Goal: Task Accomplishment & Management: Use online tool/utility

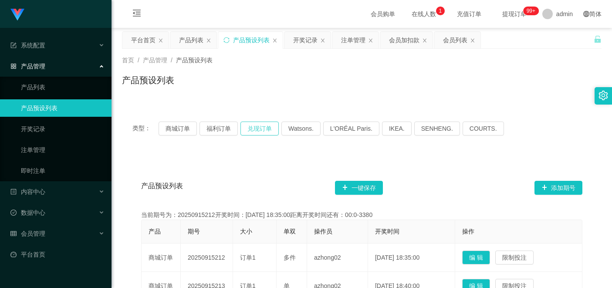
click at [268, 126] on button "兑现订单" at bounding box center [260, 129] width 38 height 14
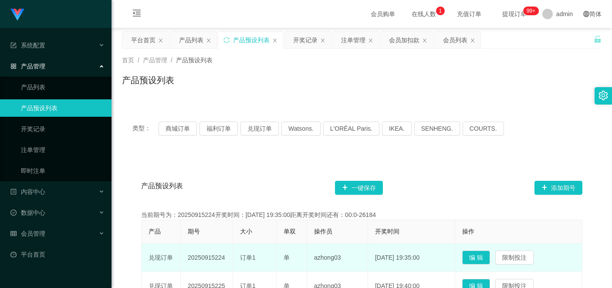
scroll to position [44, 0]
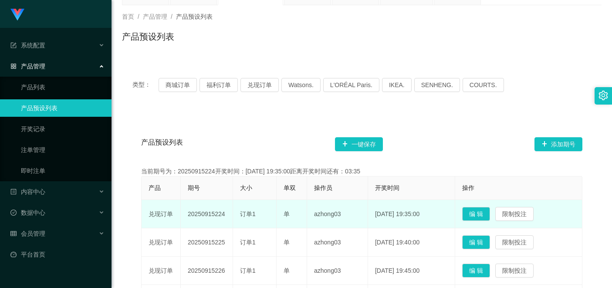
drag, startPoint x: 228, startPoint y: 215, endPoint x: 184, endPoint y: 213, distance: 44.1
click at [184, 213] on td "20250915224" at bounding box center [207, 214] width 52 height 28
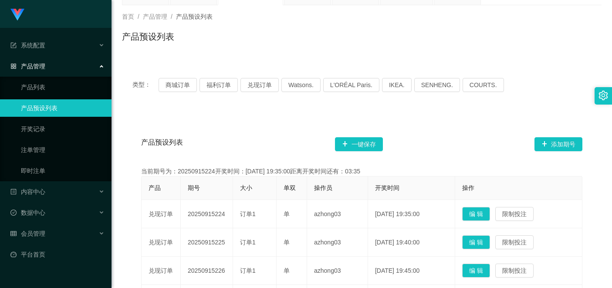
copy td "20250915224"
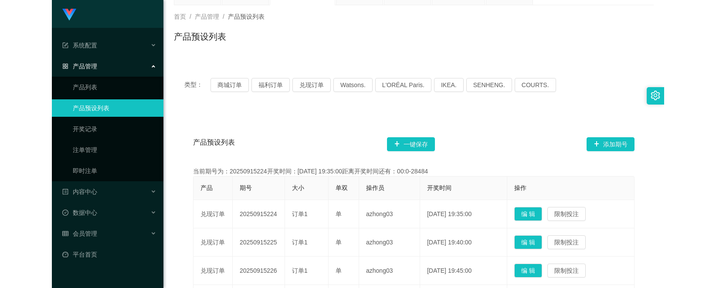
scroll to position [0, 0]
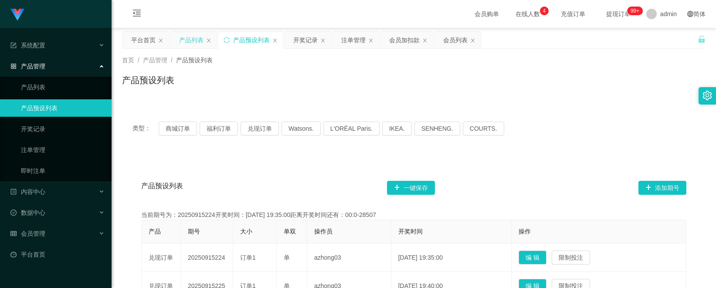
click at [198, 43] on div "产品列表" at bounding box center [191, 40] width 24 height 17
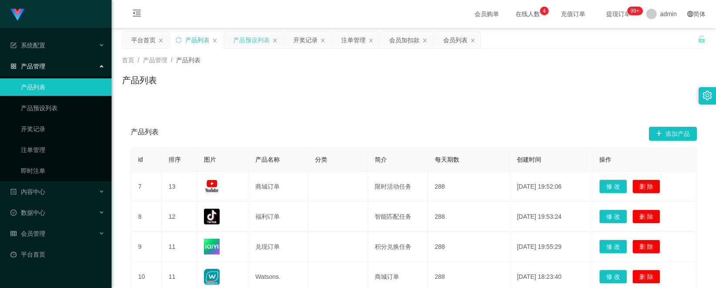
click at [262, 41] on div "产品预设列表" at bounding box center [251, 40] width 37 height 17
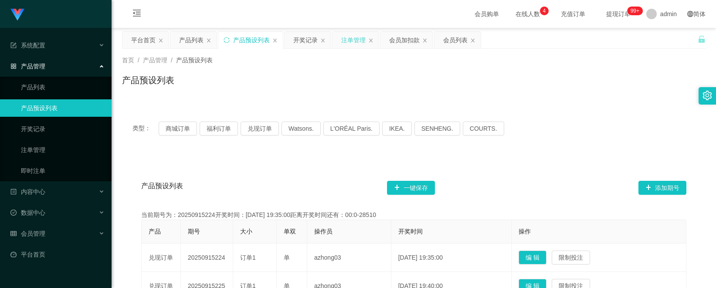
click at [362, 46] on div "注单管理" at bounding box center [353, 40] width 24 height 17
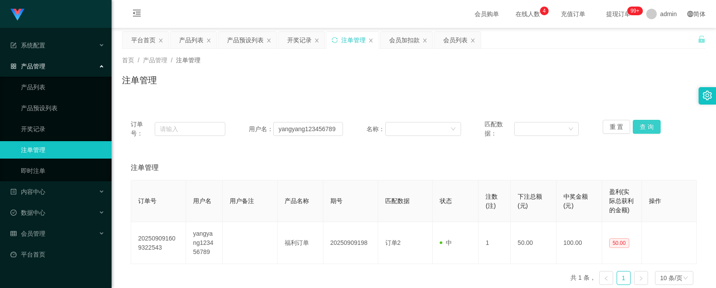
click at [612, 131] on button "查 询" at bounding box center [647, 127] width 28 height 14
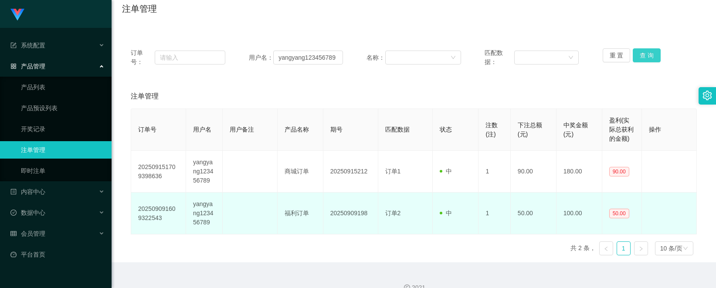
scroll to position [86, 0]
